Goal: Task Accomplishment & Management: Manage account settings

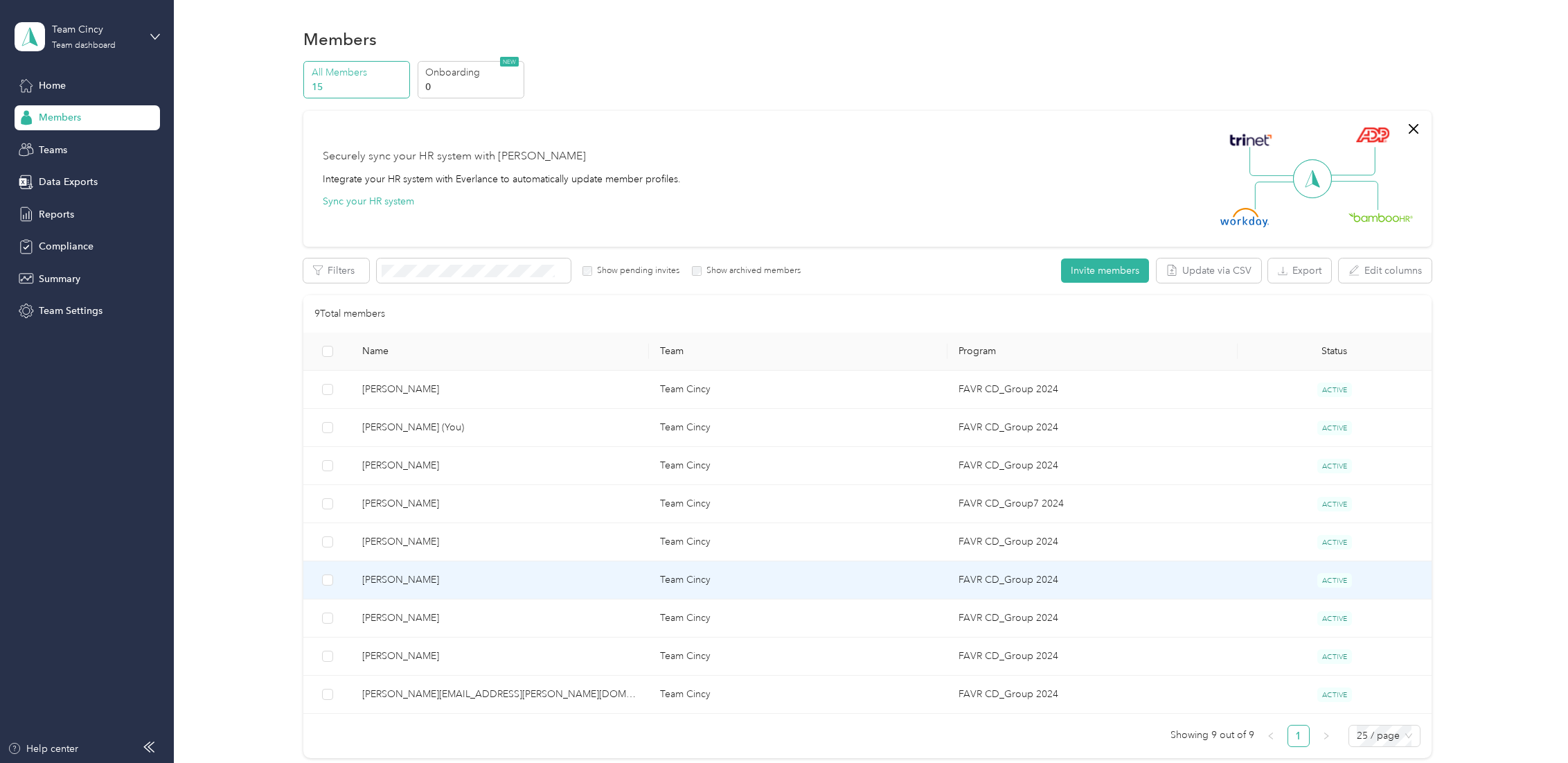
click at [542, 586] on span "[PERSON_NAME]" at bounding box center [500, 580] width 276 height 15
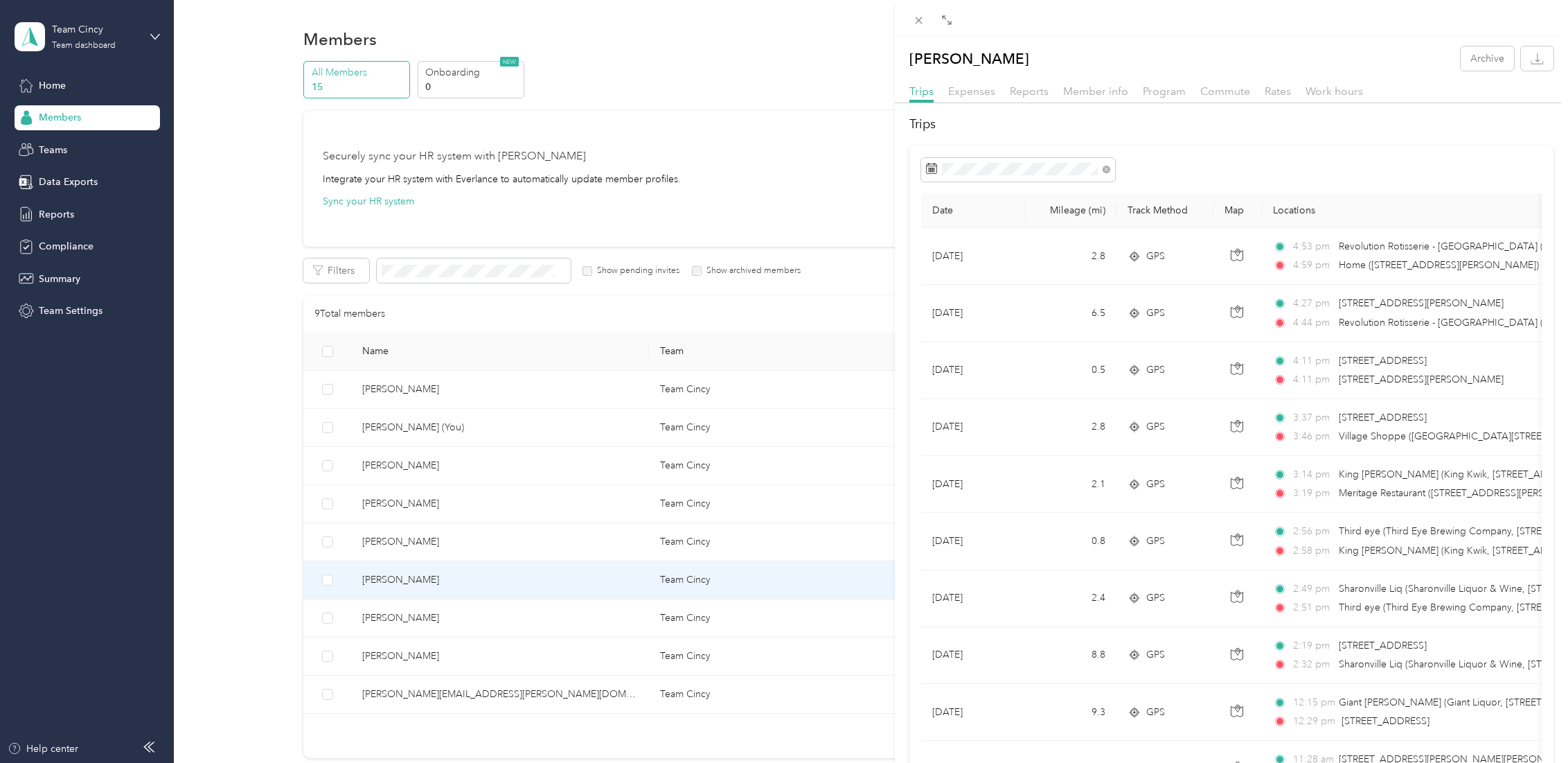
click at [56, 208] on div "[PERSON_NAME] Archive Trips Expenses Reports Member info Program Commute Rates …" at bounding box center [784, 381] width 1568 height 763
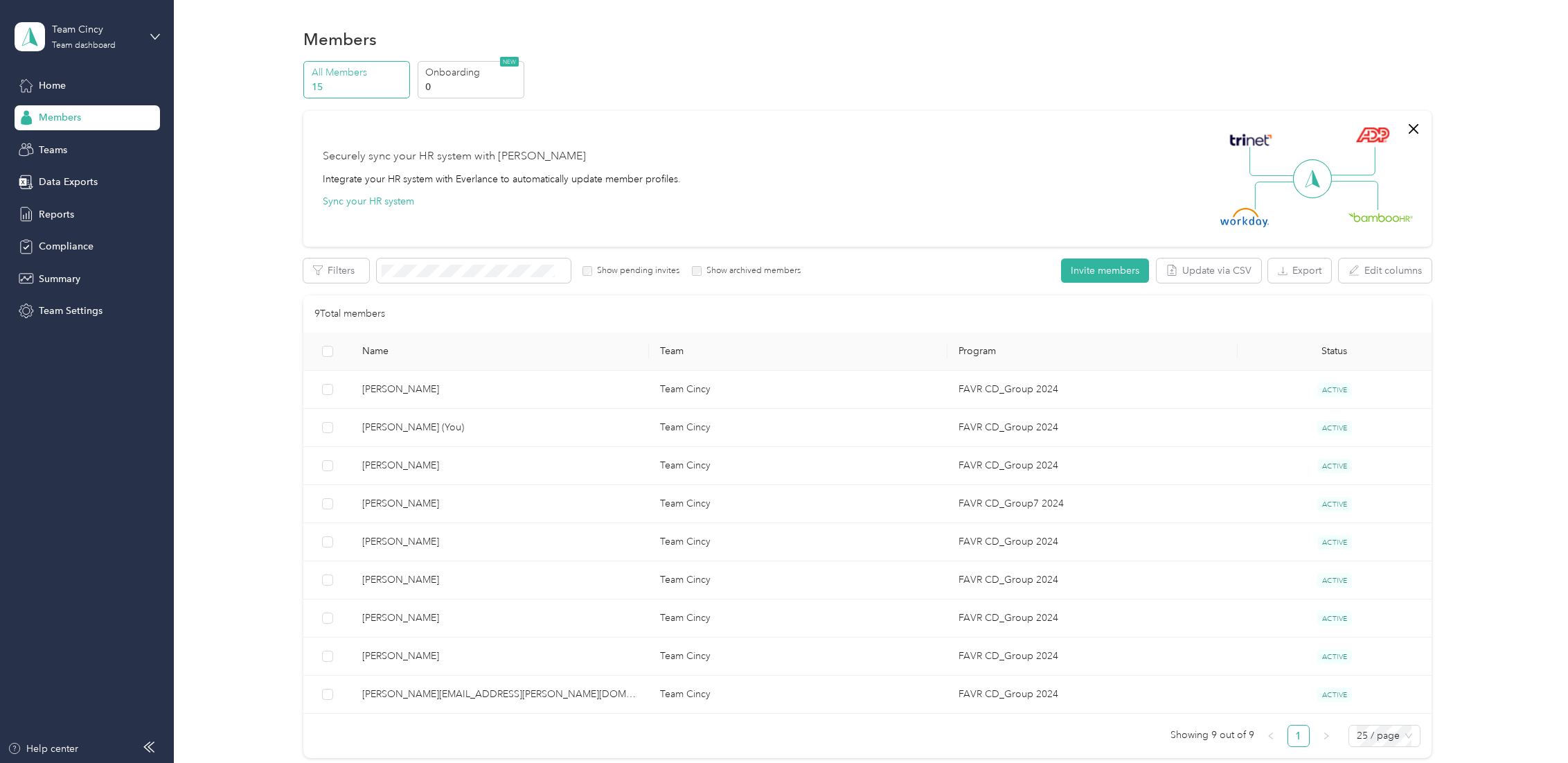
click at [51, 219] on div at bounding box center [784, 381] width 1568 height 763
click at [55, 215] on span "Reports" at bounding box center [56, 214] width 36 height 15
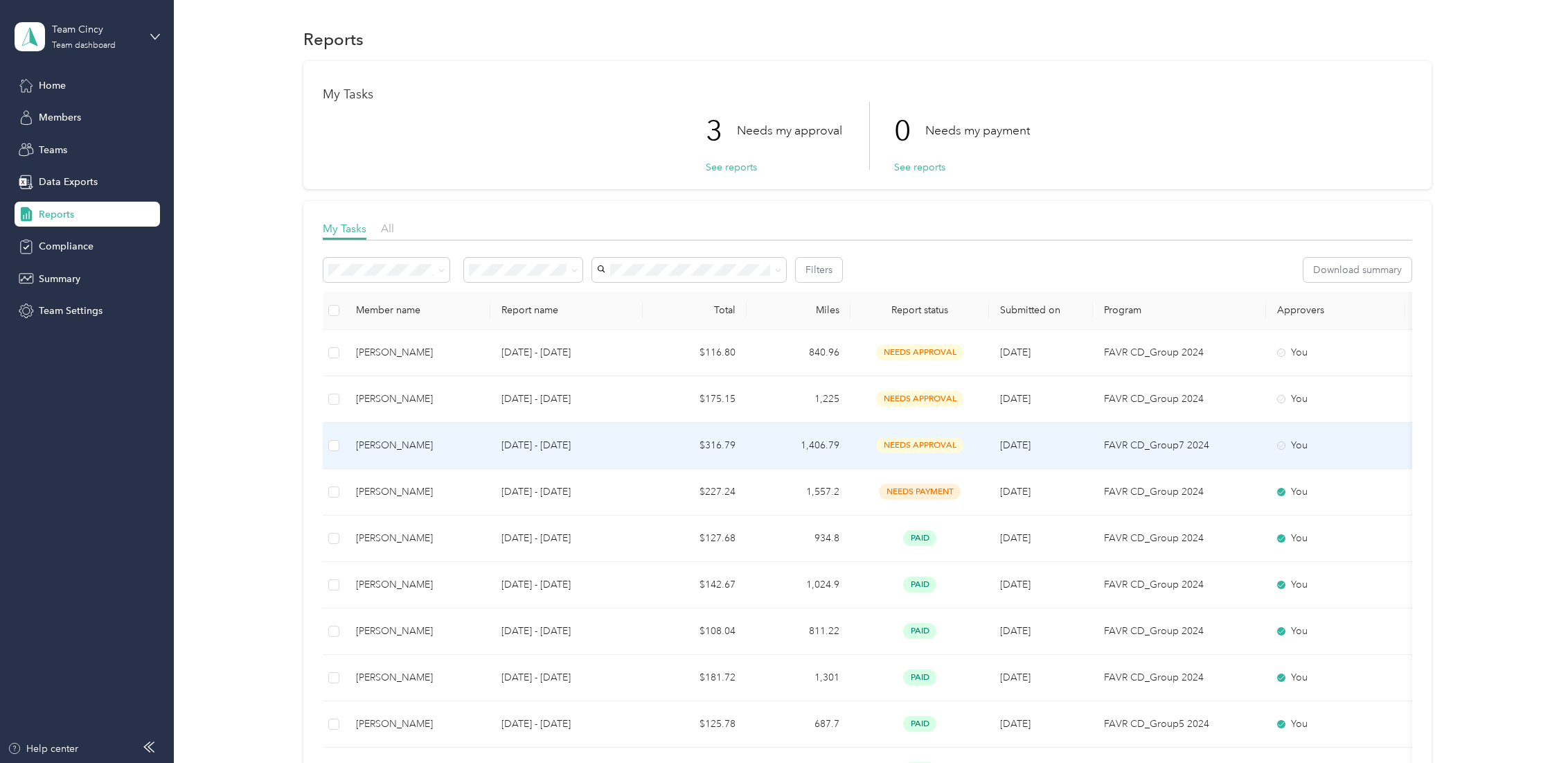
click at [486, 449] on td "[PERSON_NAME]" at bounding box center [418, 446] width 146 height 46
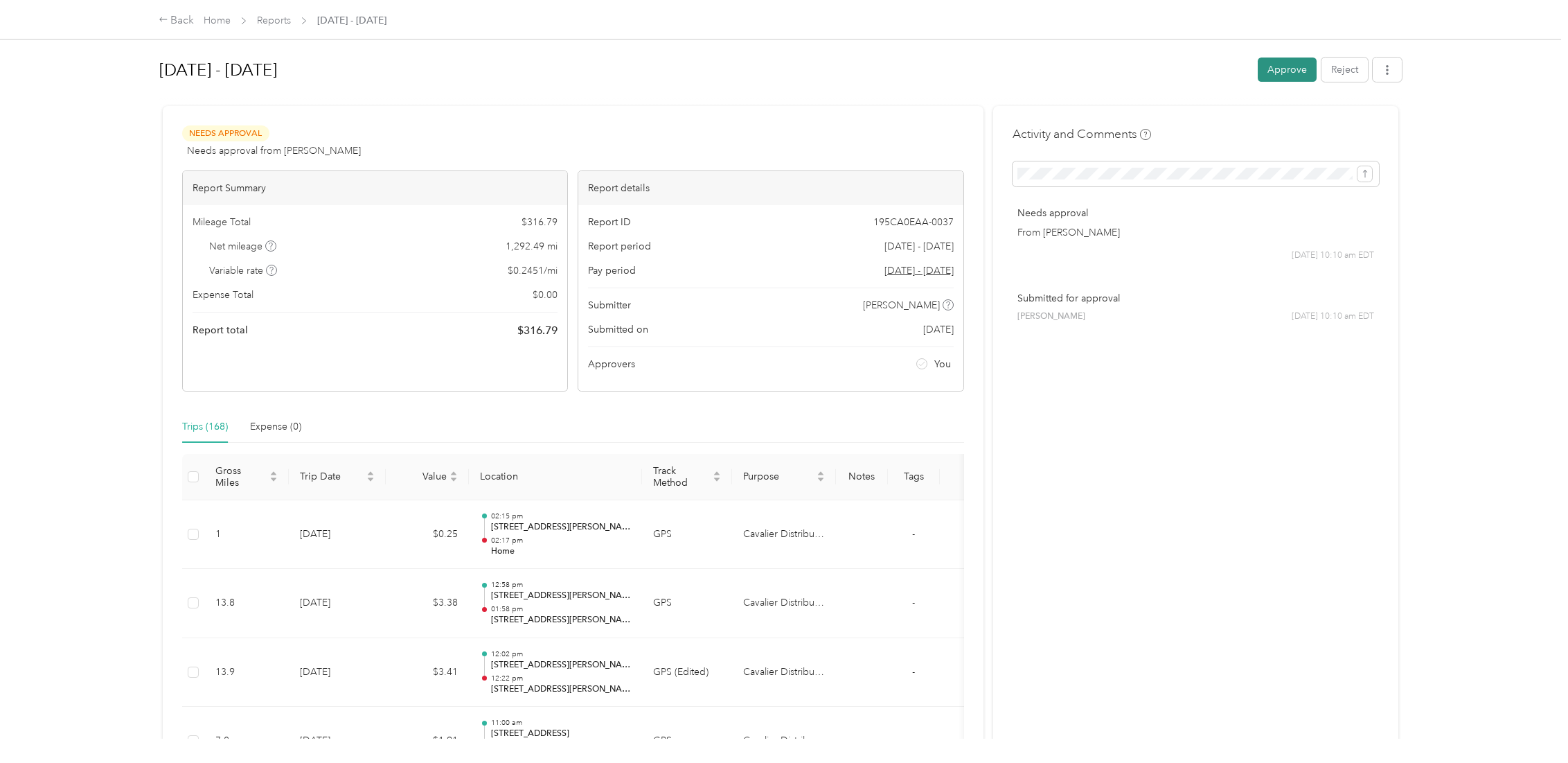
click at [1272, 68] on button "Approve" at bounding box center [1287, 69] width 59 height 25
click at [183, 21] on div "Back" at bounding box center [177, 21] width 36 height 16
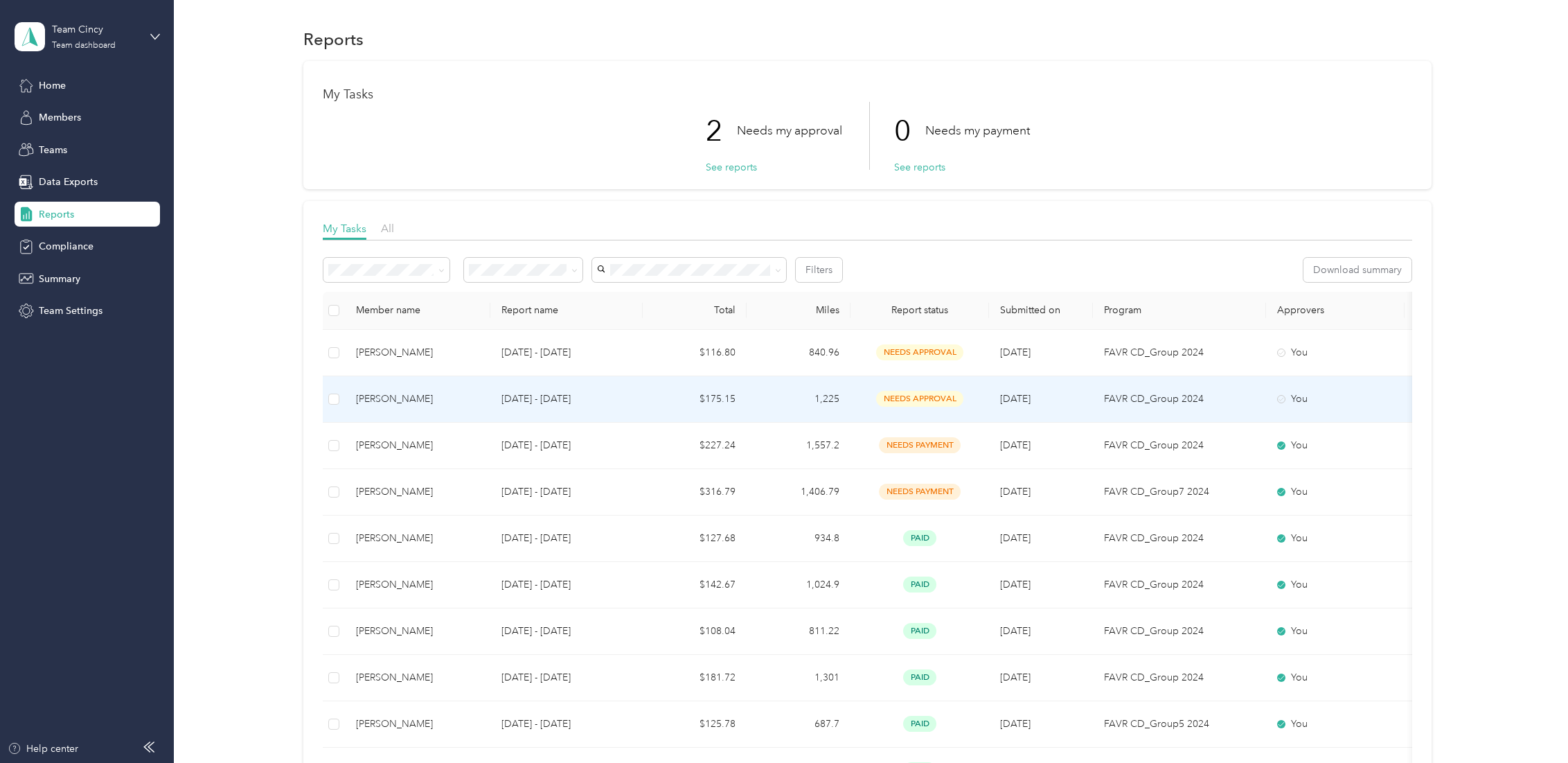
click at [609, 397] on p "[DATE] - [DATE]" at bounding box center [566, 399] width 130 height 15
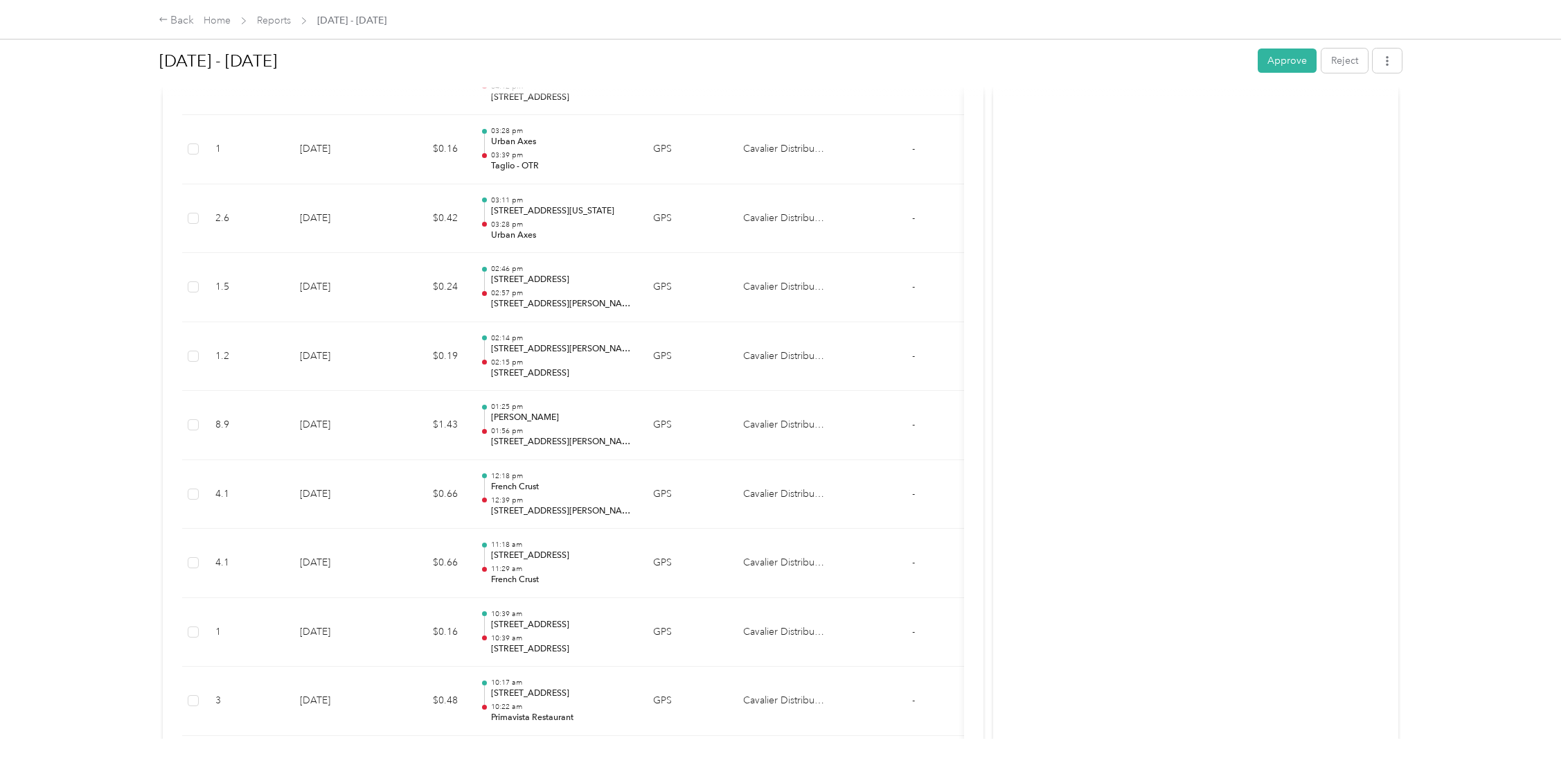
scroll to position [14376, 0]
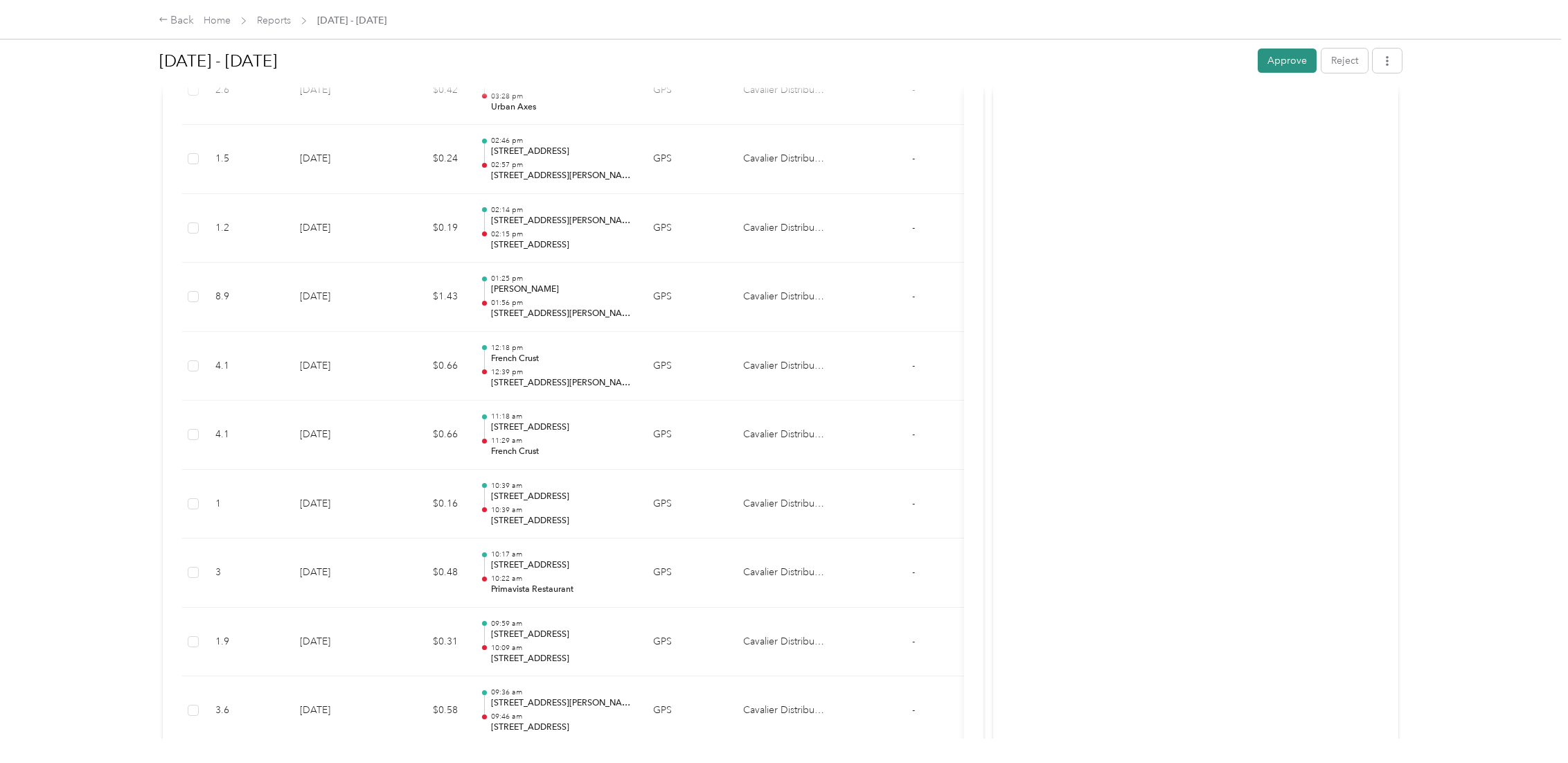
click at [1290, 60] on button "Approve" at bounding box center [1287, 60] width 59 height 25
click at [193, 22] on div "Back" at bounding box center [177, 21] width 36 height 16
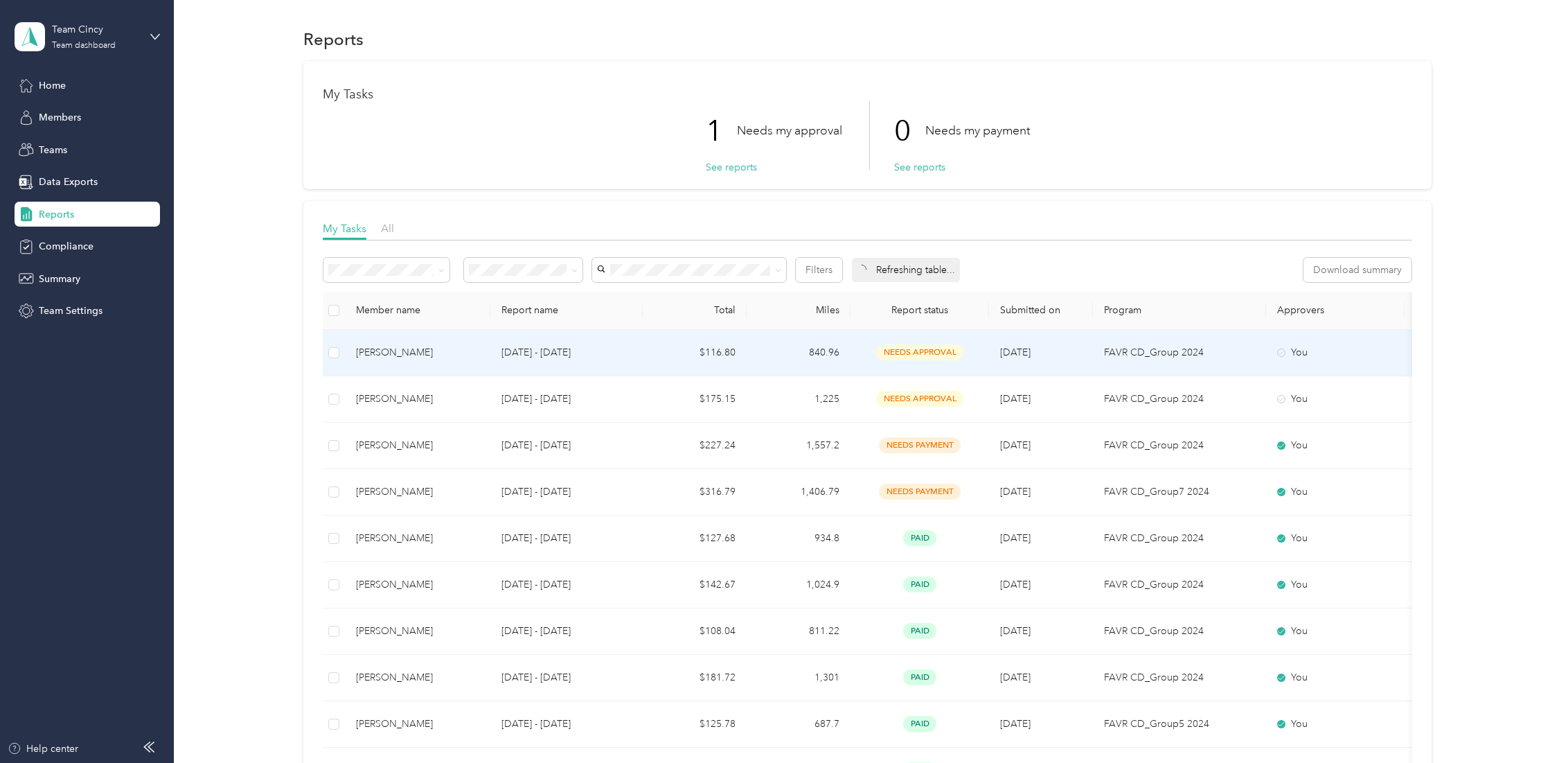
click at [665, 356] on td "$116.80" at bounding box center [695, 353] width 104 height 46
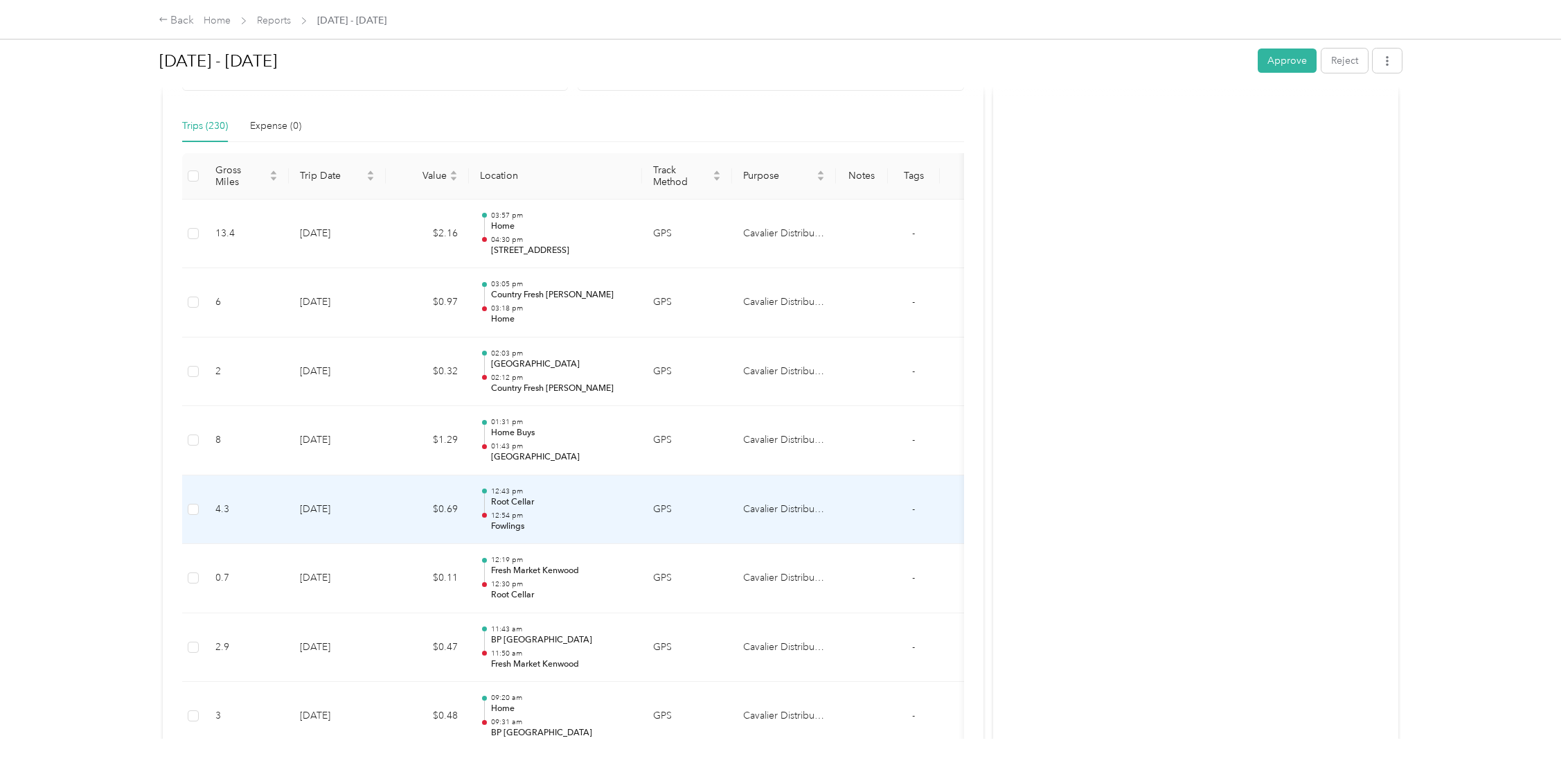
scroll to position [256, 0]
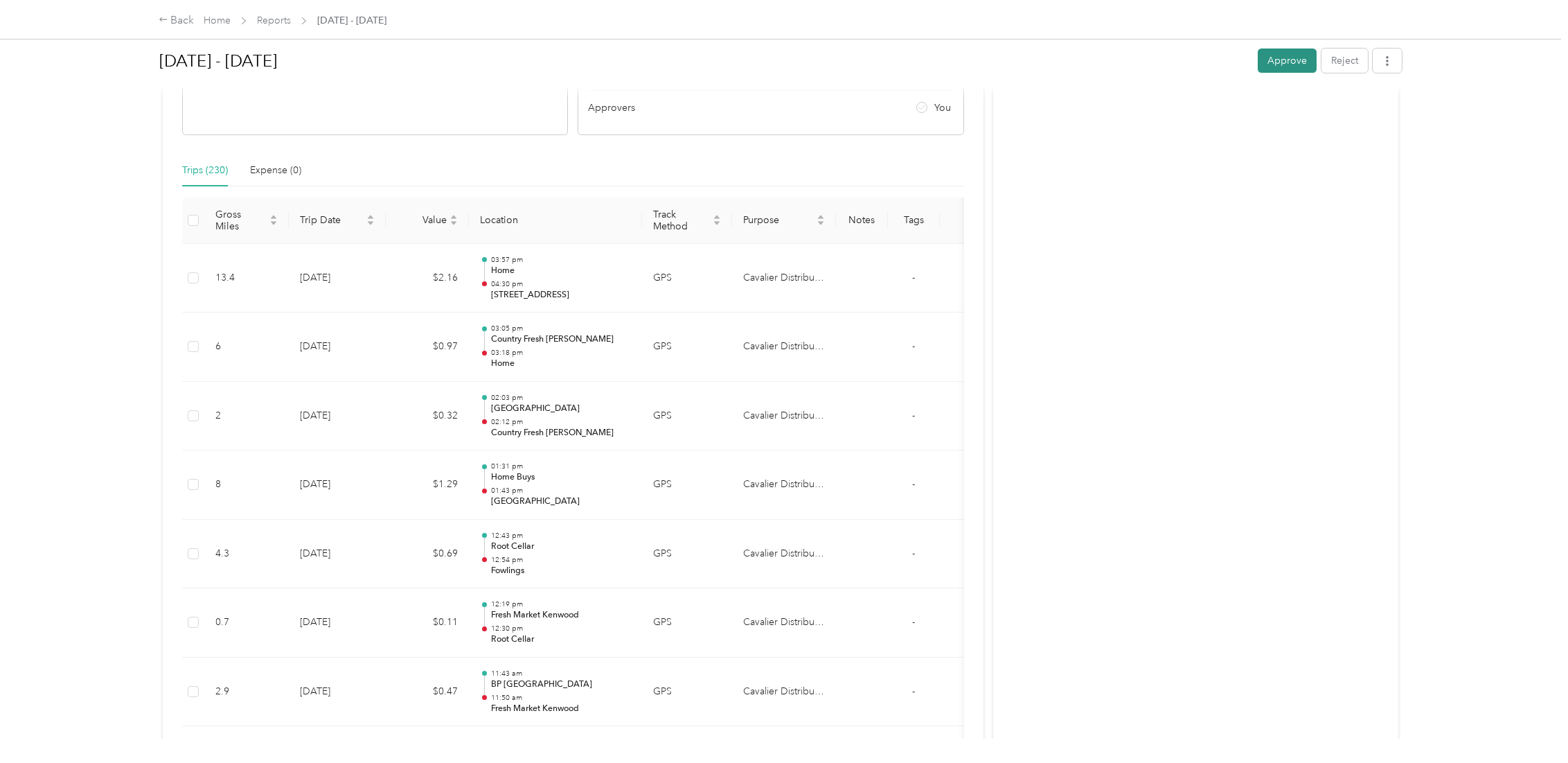
click at [1276, 62] on button "Approve" at bounding box center [1287, 60] width 59 height 25
click at [179, 14] on div "Back" at bounding box center [177, 21] width 36 height 16
